Goal: Task Accomplishment & Management: Manage account settings

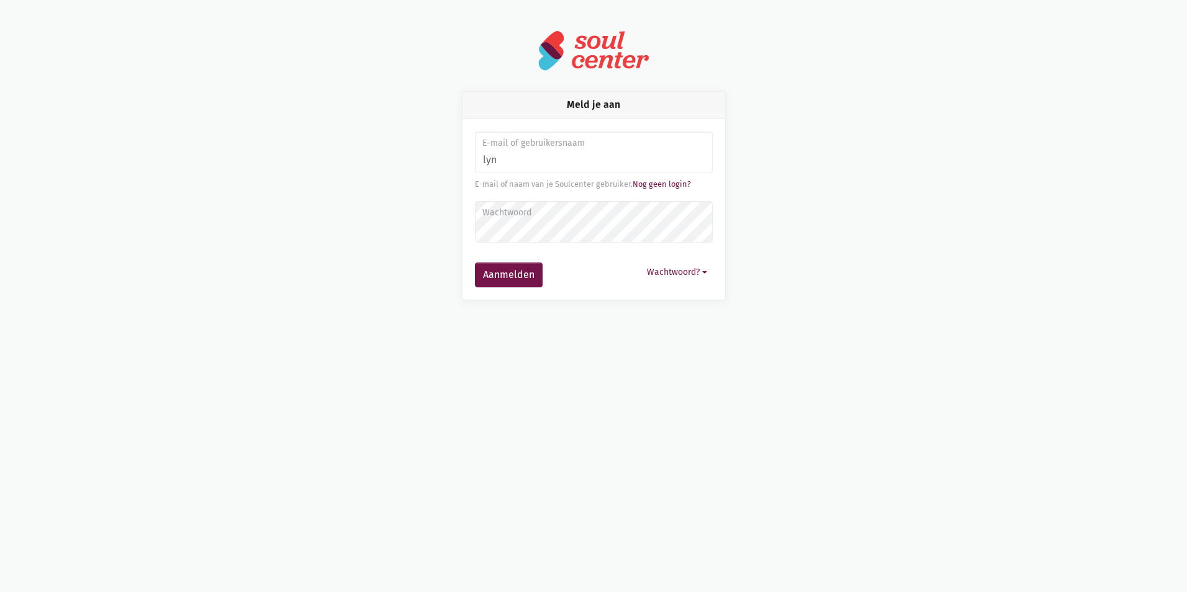
type input "[EMAIL_ADDRESS][DOMAIN_NAME]"
click at [475, 263] on button "Aanmelden" at bounding box center [509, 275] width 68 height 25
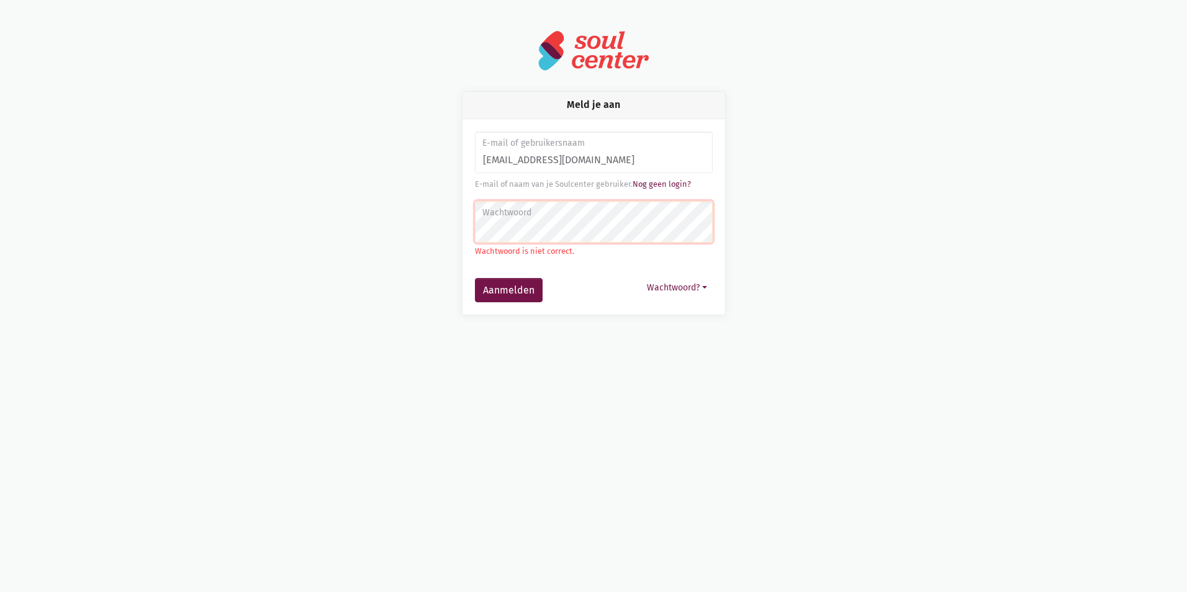
click at [614, 42] on img at bounding box center [594, 51] width 112 height 42
